Goal: Complete application form

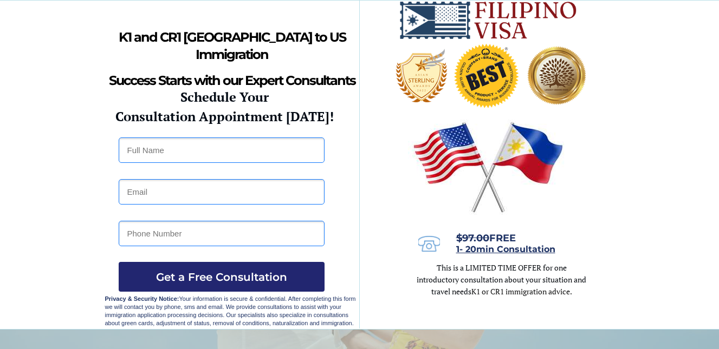
click at [296, 146] on input "text" at bounding box center [222, 150] width 206 height 25
type input "ROLANDO MANALIGOD BAUTISTA"
type input "sabogrolly@gmail.com"
type input "+639058085717"
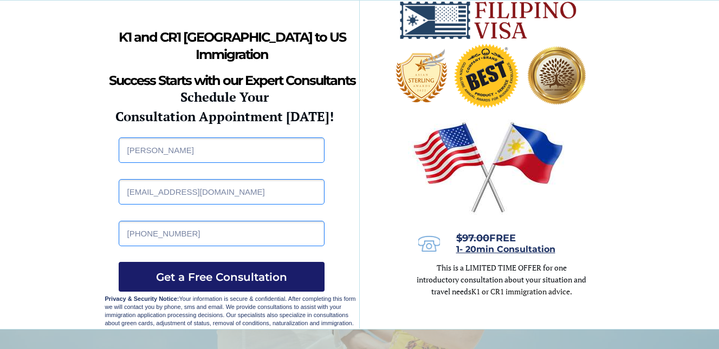
click at [248, 286] on button "Get a Free Consultation" at bounding box center [222, 277] width 206 height 30
click at [248, 280] on span "Get a Free Consultation" at bounding box center [222, 277] width 206 height 13
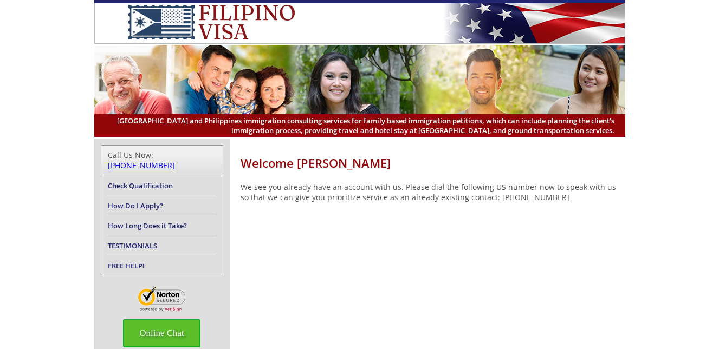
click at [151, 326] on span "Online Chat" at bounding box center [161, 334] width 77 height 28
